Goal: Task Accomplishment & Management: Complete application form

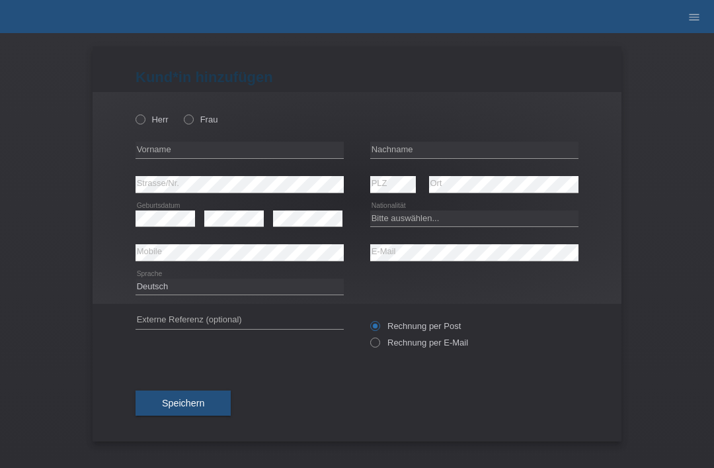
click at [128, 128] on div "Herr Frau error Vorname error" at bounding box center [357, 198] width 529 height 212
click at [185, 132] on div "Herr Frau" at bounding box center [240, 119] width 208 height 27
click at [196, 121] on label "Frau" at bounding box center [201, 119] width 34 height 10
click at [192, 121] on input "Frau" at bounding box center [188, 118] width 9 height 9
radio input "true"
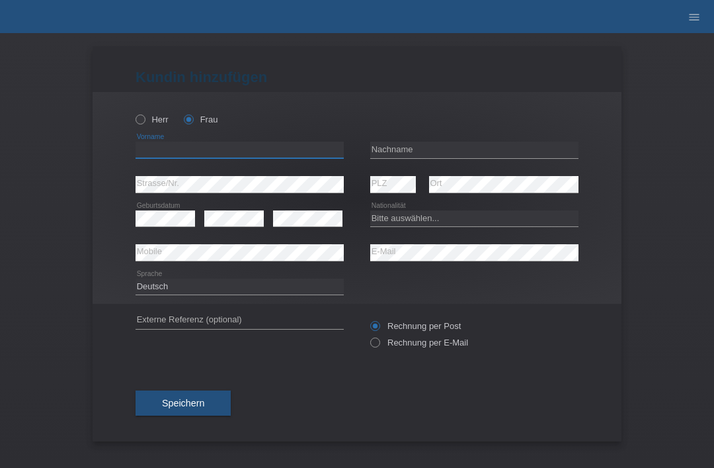
click at [199, 157] on input "text" at bounding box center [240, 150] width 208 height 17
click at [134, 112] on icon at bounding box center [134, 112] width 0 height 0
click at [138, 123] on input "Herr" at bounding box center [140, 118] width 9 height 9
radio input "true"
click at [253, 151] on input "text" at bounding box center [240, 150] width 208 height 17
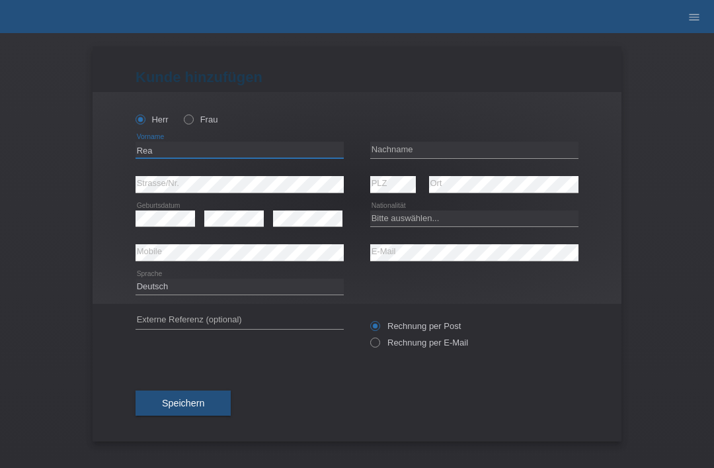
type input "Rea"
click at [466, 149] on input "text" at bounding box center [474, 150] width 208 height 17
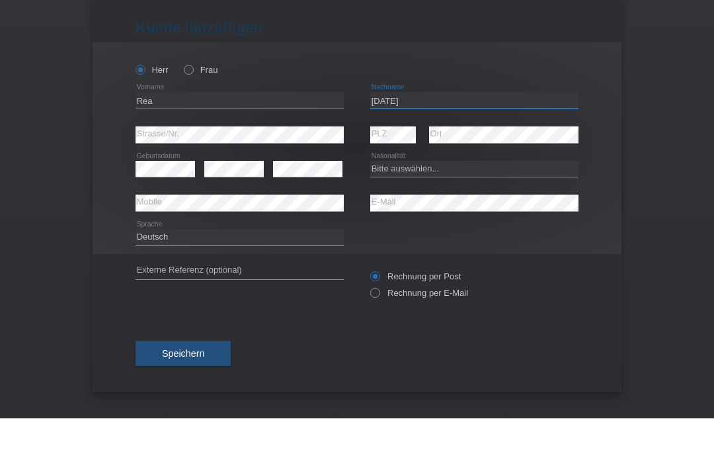
type input "Natale"
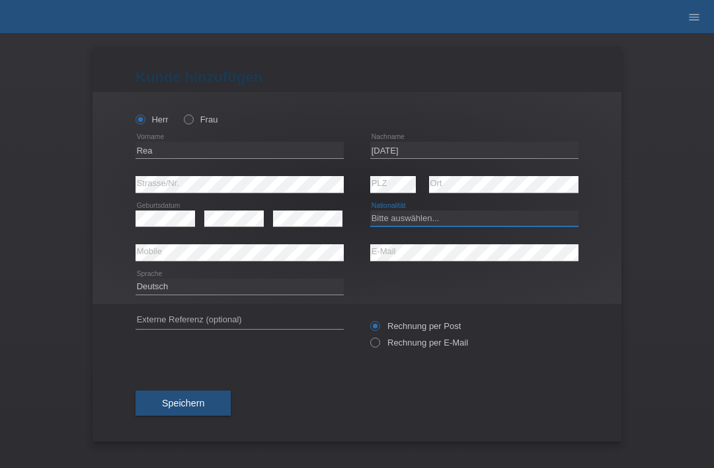
click at [413, 221] on select "Bitte auswählen... Schweiz Deutschland Liechtenstein Österreich ------------ Af…" at bounding box center [474, 218] width 208 height 16
select select "IT"
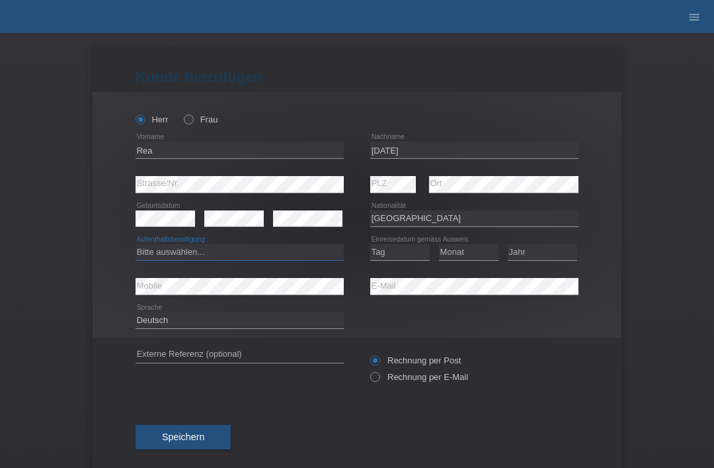
click at [288, 247] on select "Bitte auswählen... C B B - Flüchtlingsstatus Andere" at bounding box center [240, 252] width 208 height 16
select select "B"
click at [401, 259] on select "Tag 01 02 03 04 05 06 07 08 09 10 11" at bounding box center [400, 252] width 60 height 16
select select "01"
click at [458, 257] on select "Monat 01 02 03 04 05 06 07 08 09 10 11" at bounding box center [469, 252] width 60 height 16
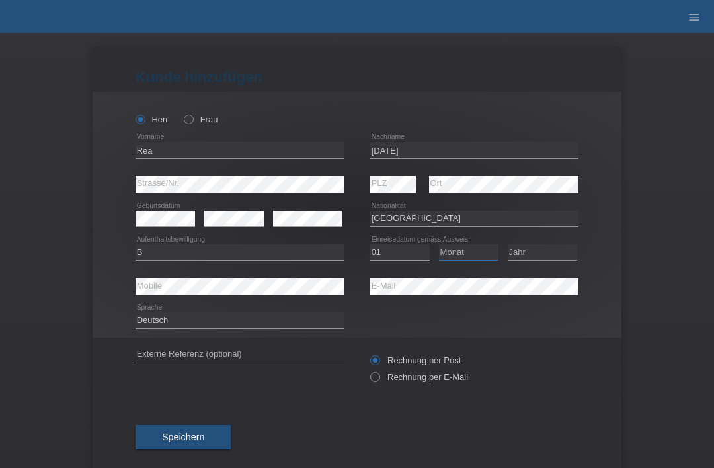
select select "04"
click at [562, 257] on select "Jahr 2025 2024 2023 2022 2021 2020 2019 2018 2017 2016 2015 2014 2013 2012 2011…" at bounding box center [542, 252] width 69 height 16
select select "2021"
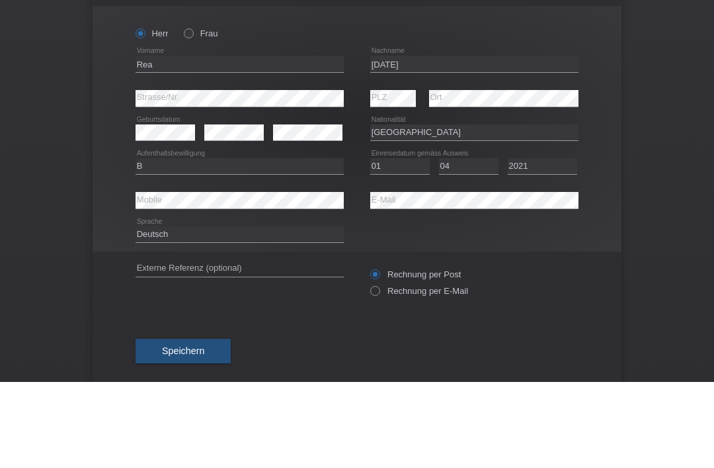
click at [681, 85] on div "Kund*in hinzufügen Kunde hinzufügen Kundin hinzufügen Herr Frau Rea error Vorna…" at bounding box center [357, 250] width 714 height 434
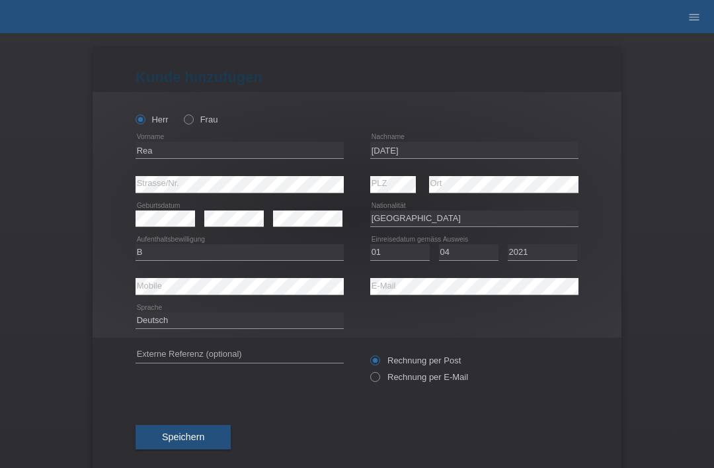
click at [688, 22] on icon "menu" at bounding box center [694, 17] width 13 height 13
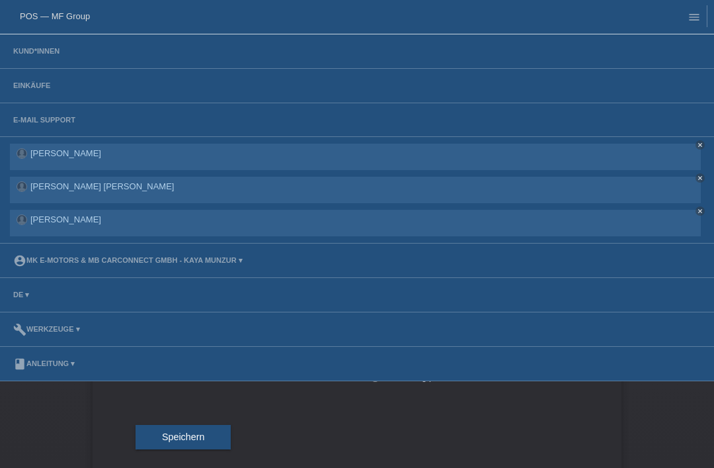
click at [50, 43] on li "Kund*innen" at bounding box center [357, 51] width 714 height 34
click at [50, 52] on link "Kund*innen" at bounding box center [37, 51] width 60 height 8
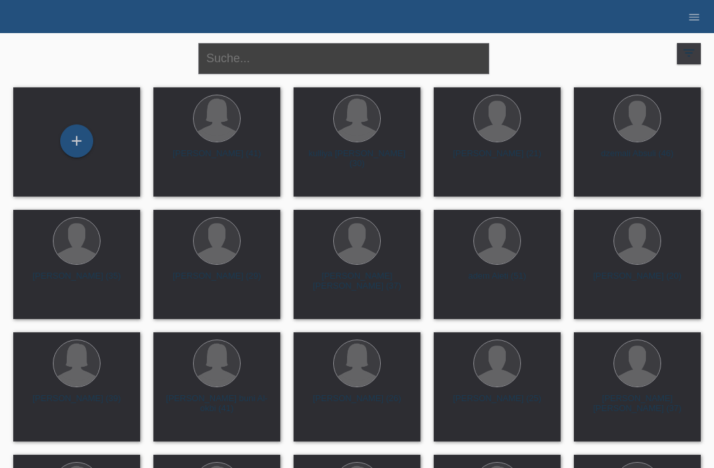
click at [341, 57] on input "text" at bounding box center [343, 58] width 291 height 31
type input "Rexhepi"
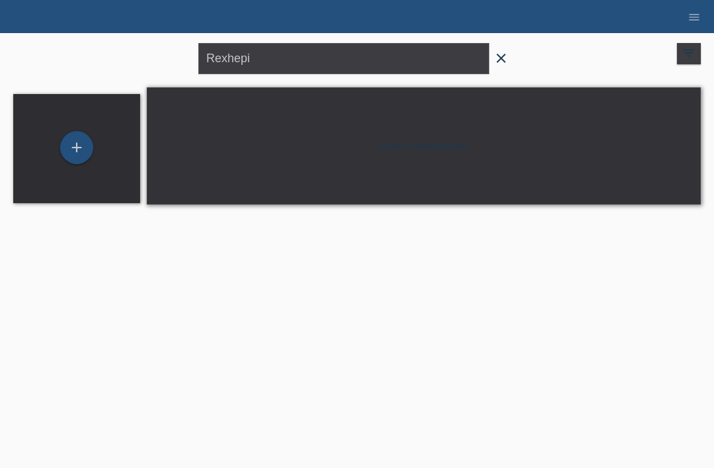
click at [688, 21] on icon "menu" at bounding box center [694, 17] width 13 height 13
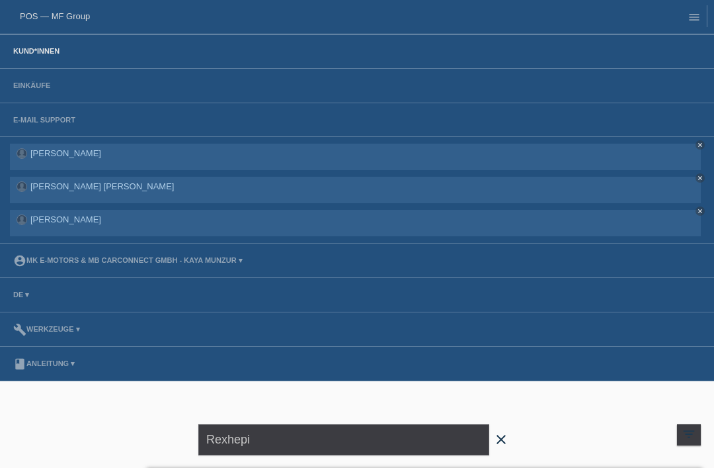
click at [113, 264] on link "account_circle MK E-MOTORS & MB CarConnect GmbH - Kaya Munzur ▾" at bounding box center [128, 260] width 243 height 8
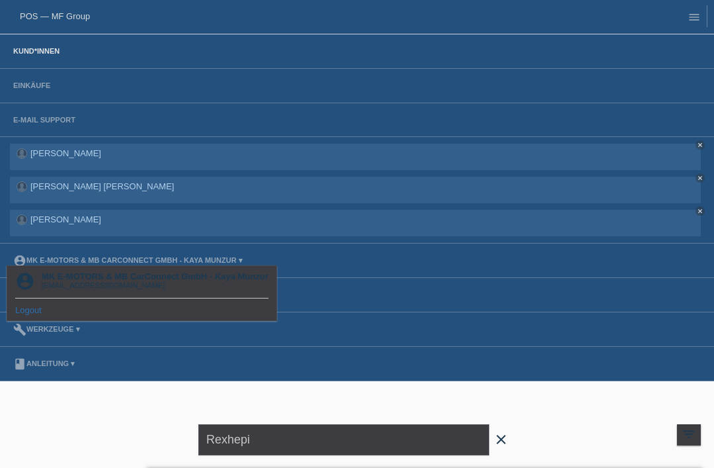
click at [112, 301] on div "account_circle MK E-MOTORS & MB CarConnect GmbH - Kaya Munzur [EMAIL_ADDRESS][D…" at bounding box center [142, 293] width 270 height 56
click at [38, 302] on div "account_circle MK E-MOTORS & MB CarConnect GmbH - Kaya Munzur [EMAIL_ADDRESS][D…" at bounding box center [142, 293] width 270 height 56
click at [41, 306] on link "Logout" at bounding box center [28, 310] width 26 height 10
